Goal: Information Seeking & Learning: Learn about a topic

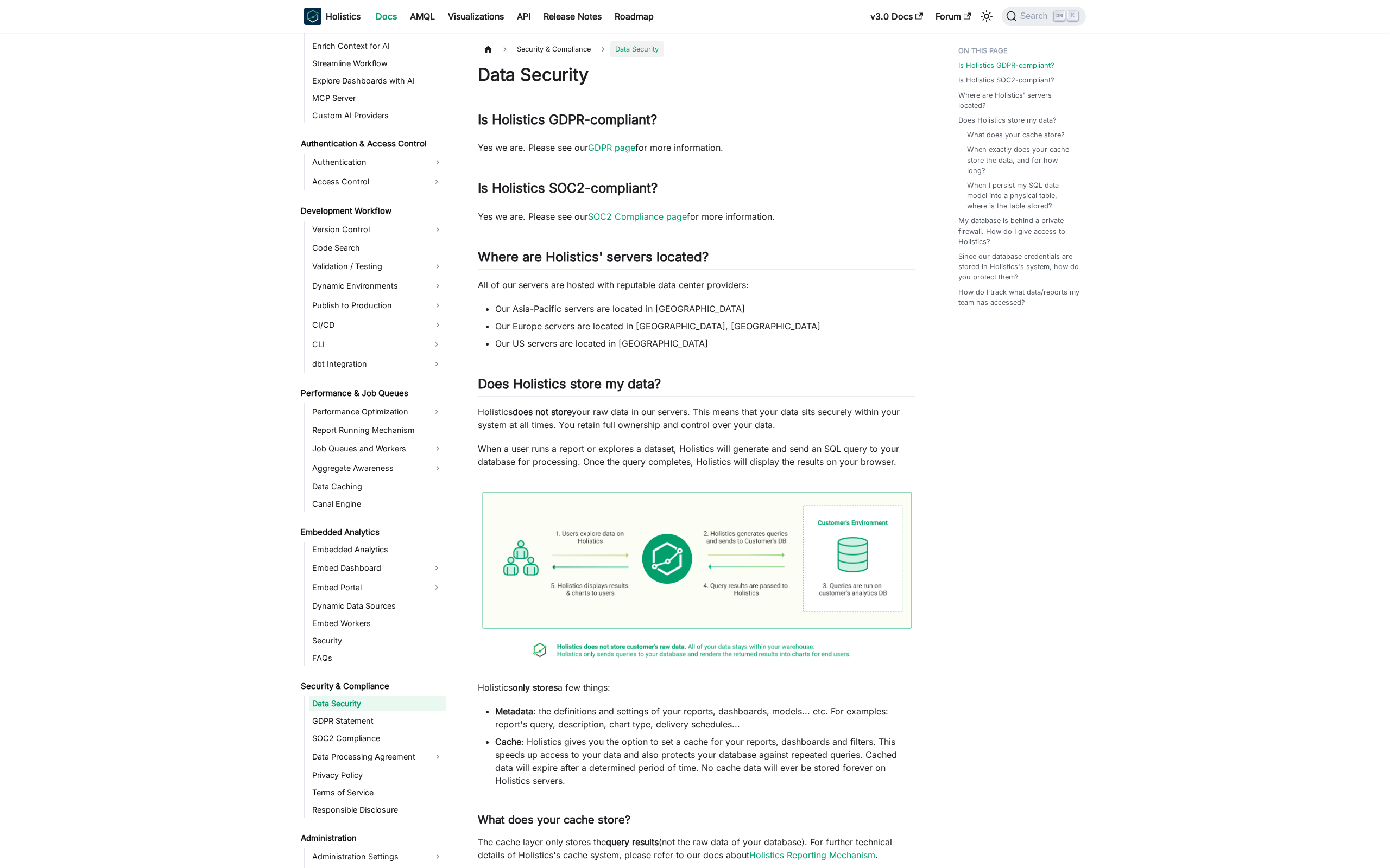
scroll to position [669, 0]
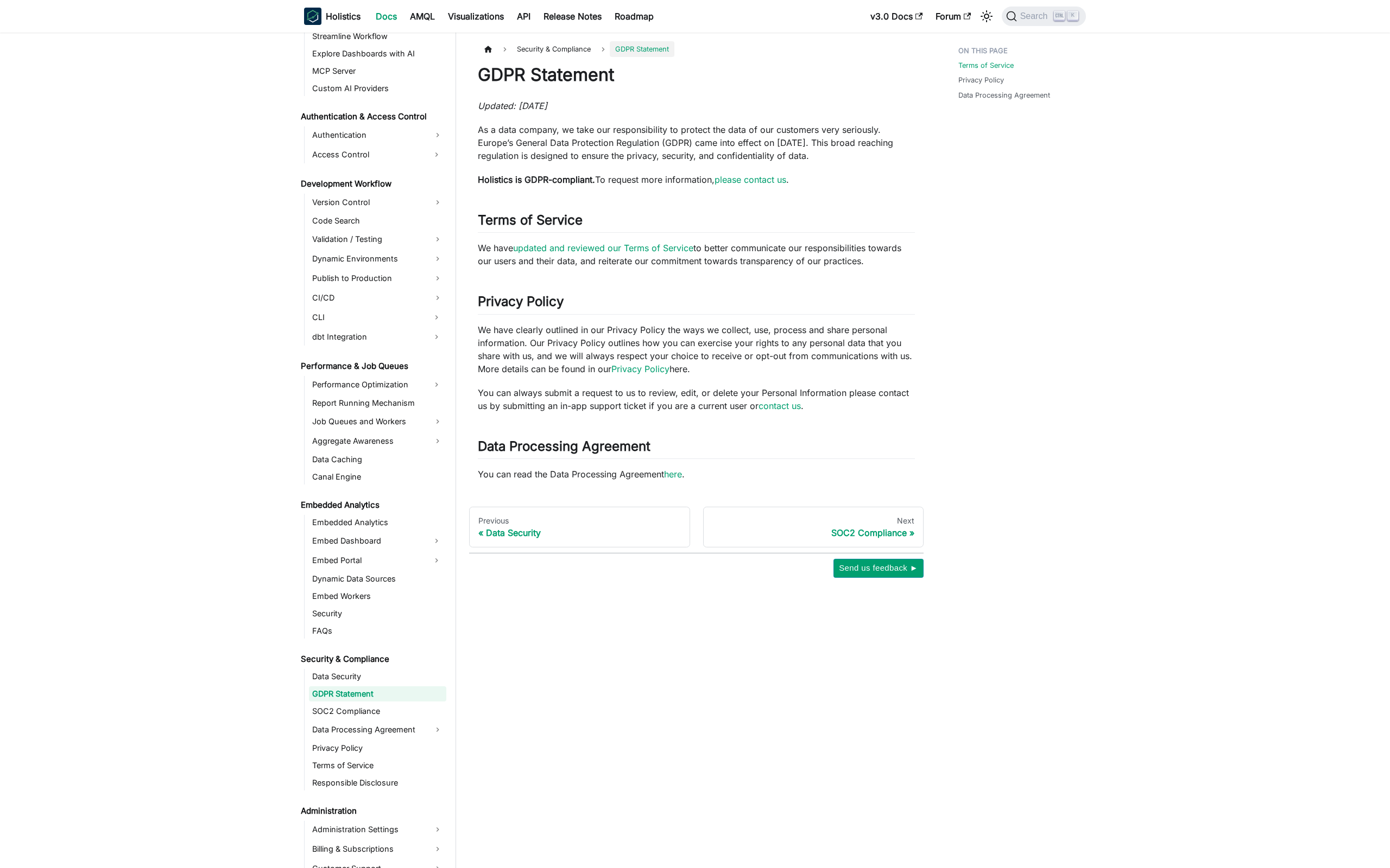
scroll to position [686, 0]
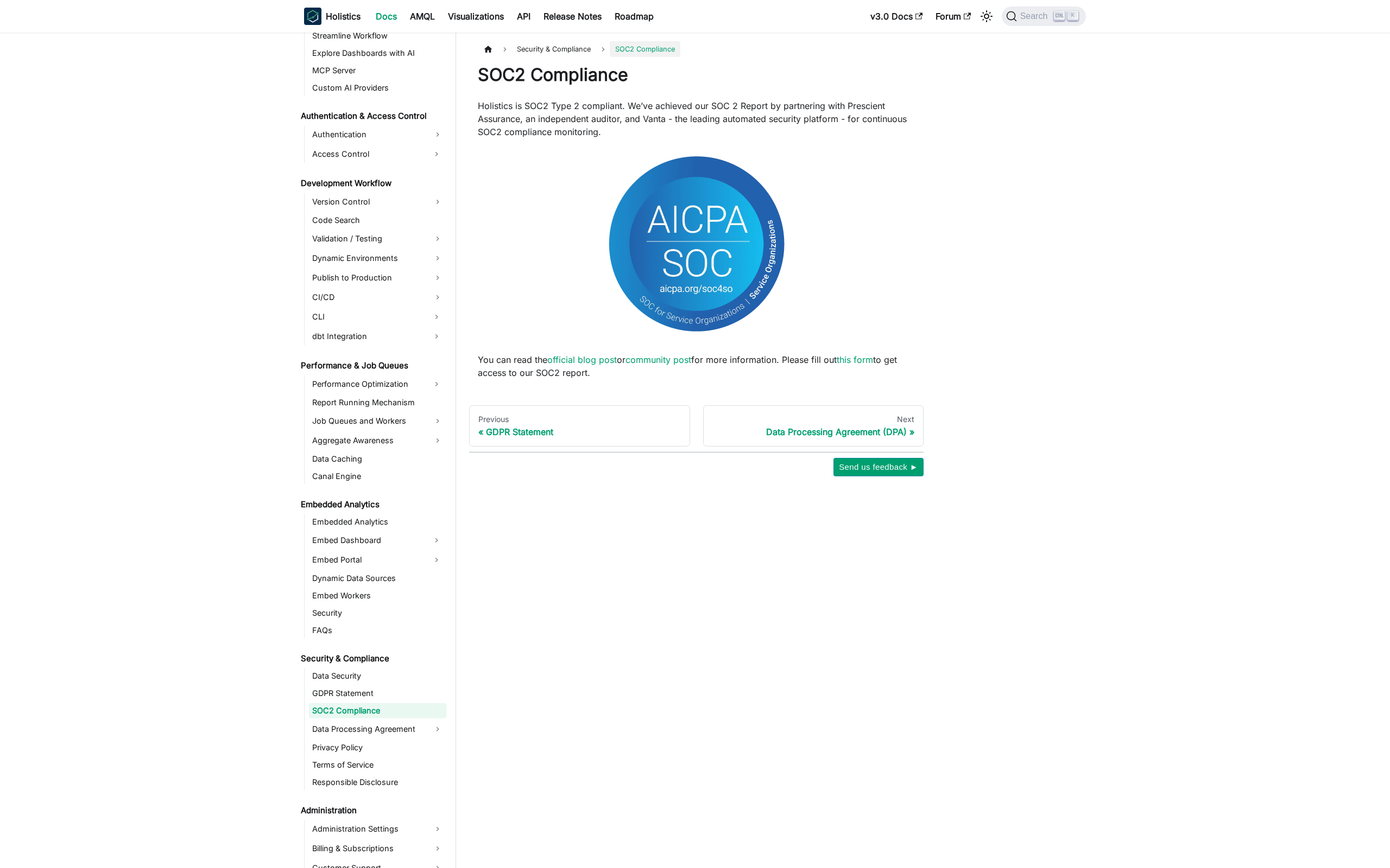
scroll to position [703, 0]
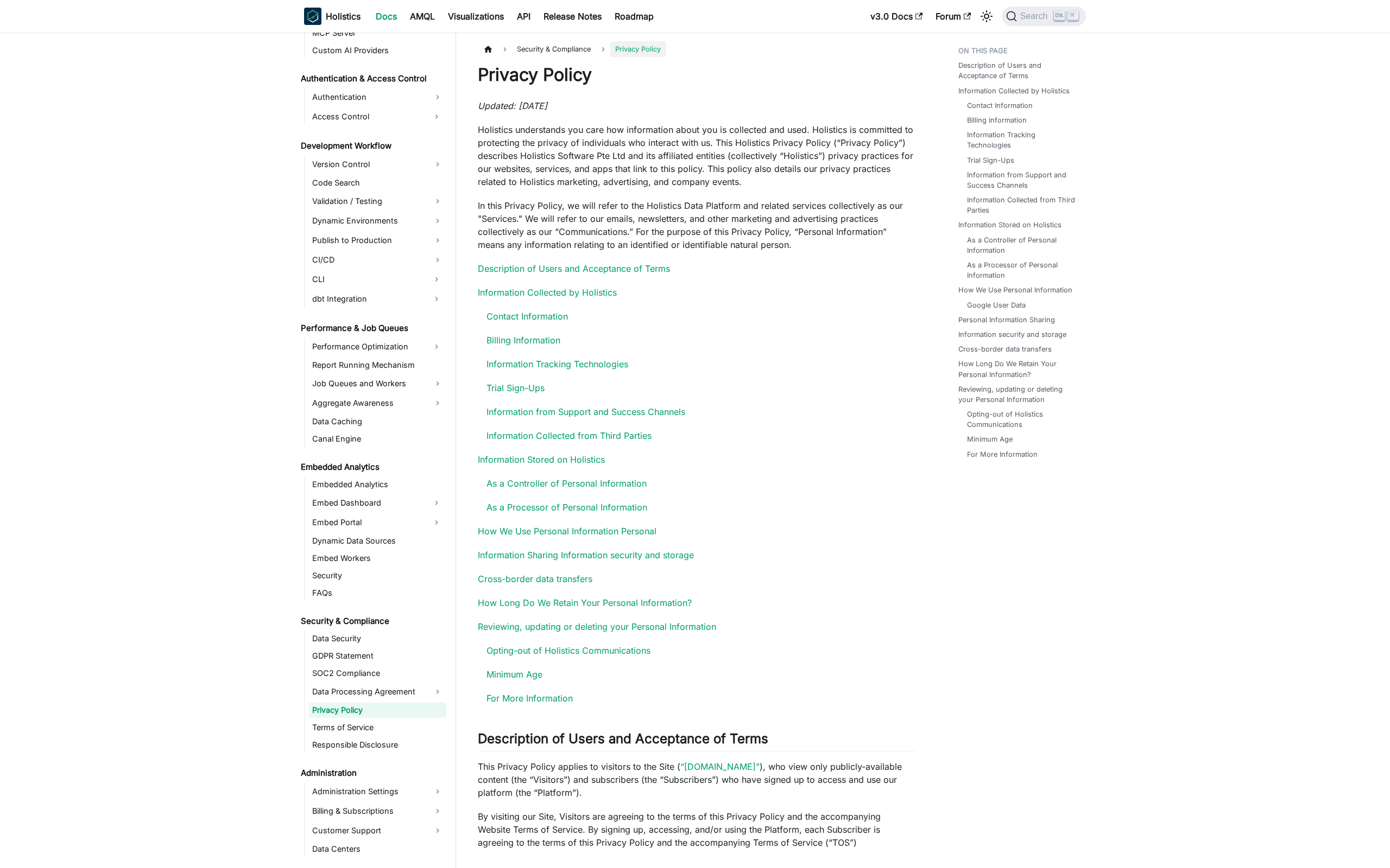
scroll to position [740, 0]
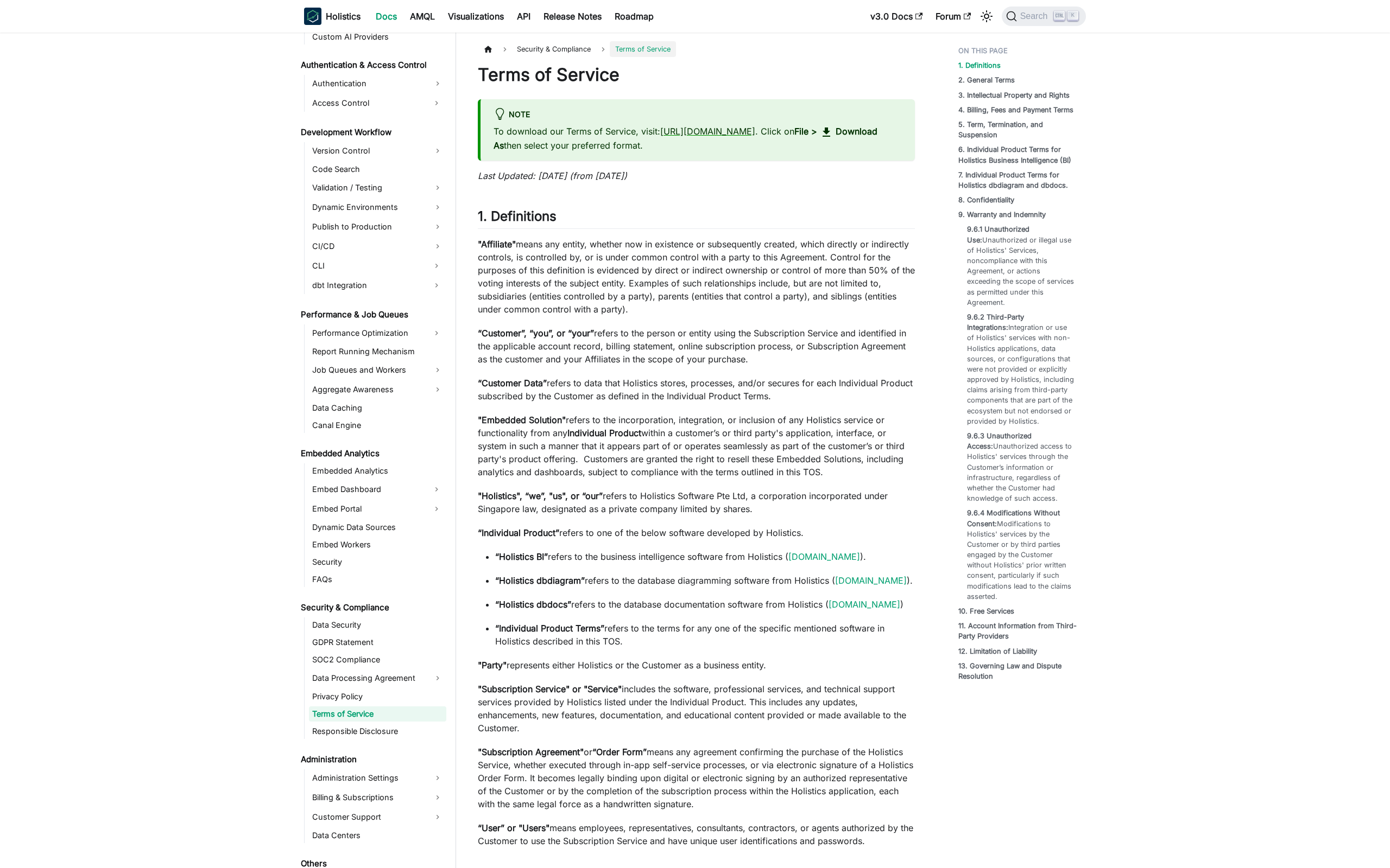
scroll to position [758, 0]
